Goal: Task Accomplishment & Management: Complete application form

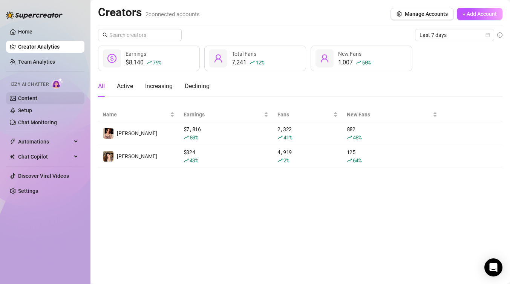
click at [37, 101] on link "Content" at bounding box center [27, 98] width 19 height 6
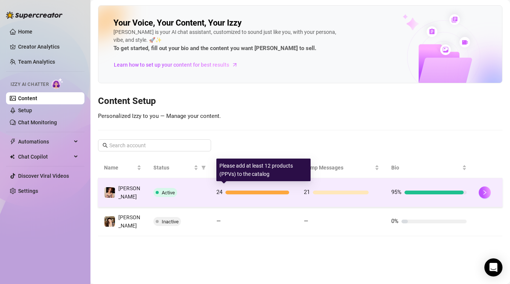
click at [319, 194] on div "21" at bounding box center [341, 192] width 75 height 9
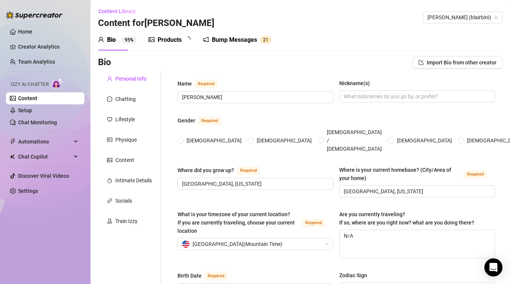
radio input "true"
type input "[DATE]"
click at [247, 35] on div "Bump Messages 2 1" at bounding box center [242, 39] width 69 height 21
